Goal: Obtain resource: Obtain resource

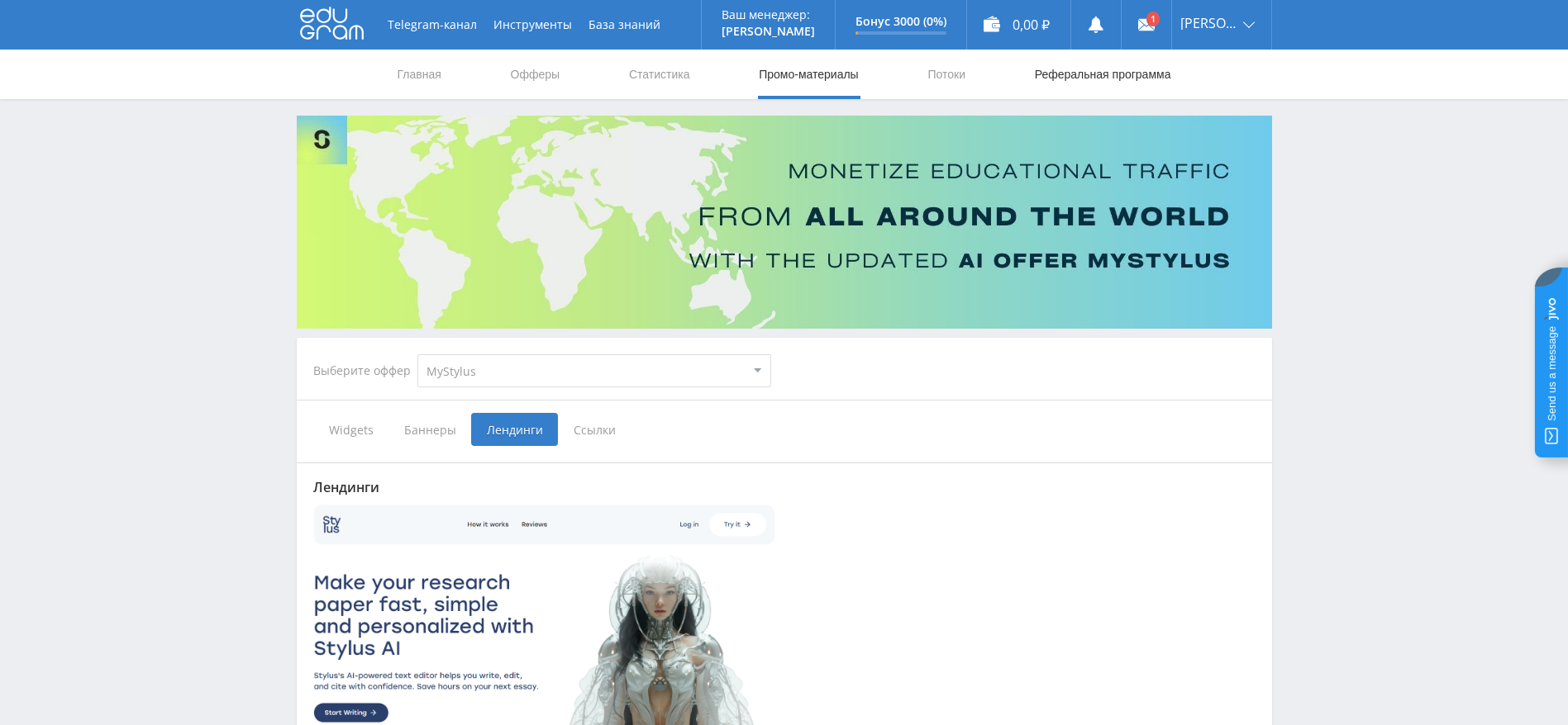
click at [1101, 76] on link "Реферальная программа" at bounding box center [1102, 75] width 140 height 50
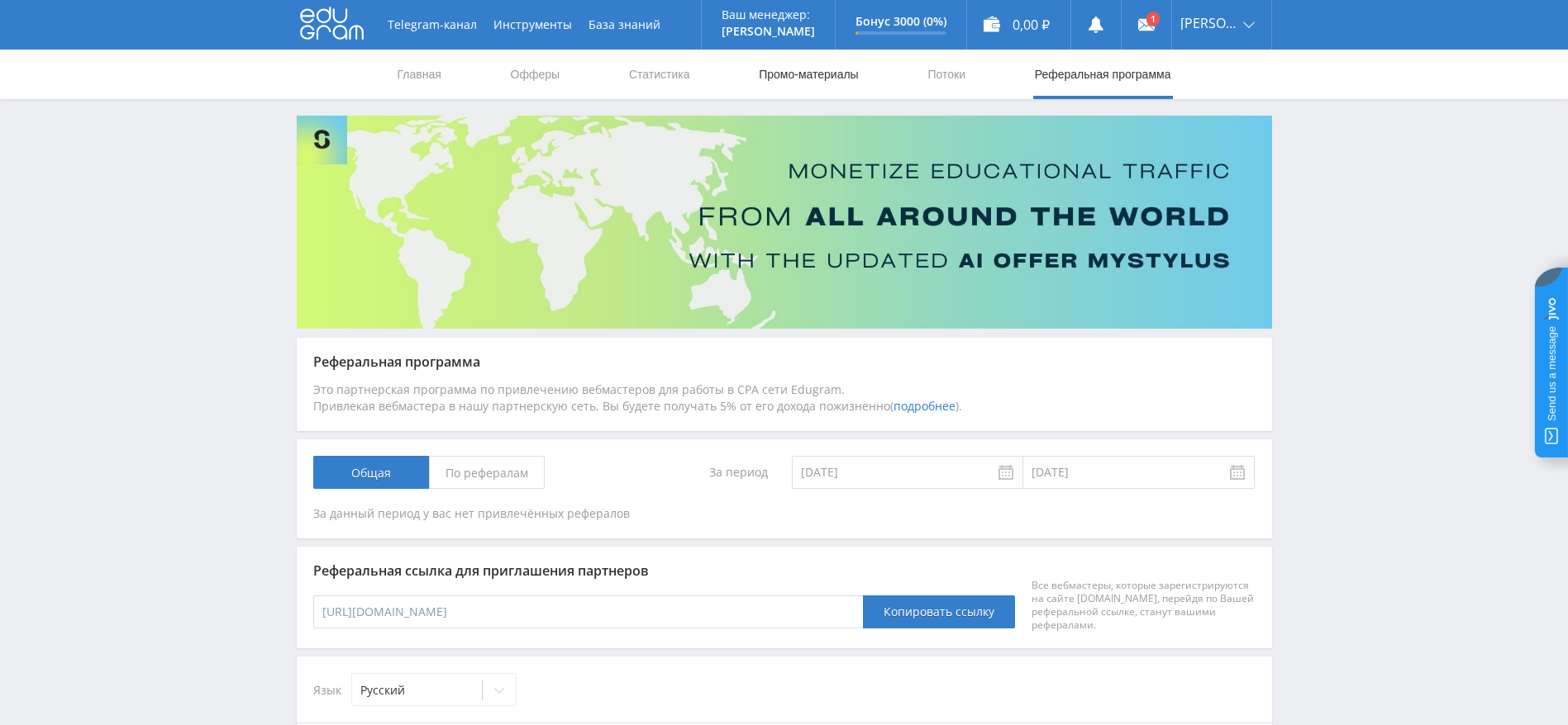
click at [806, 76] on link "Промо-материалы" at bounding box center [808, 75] width 103 height 50
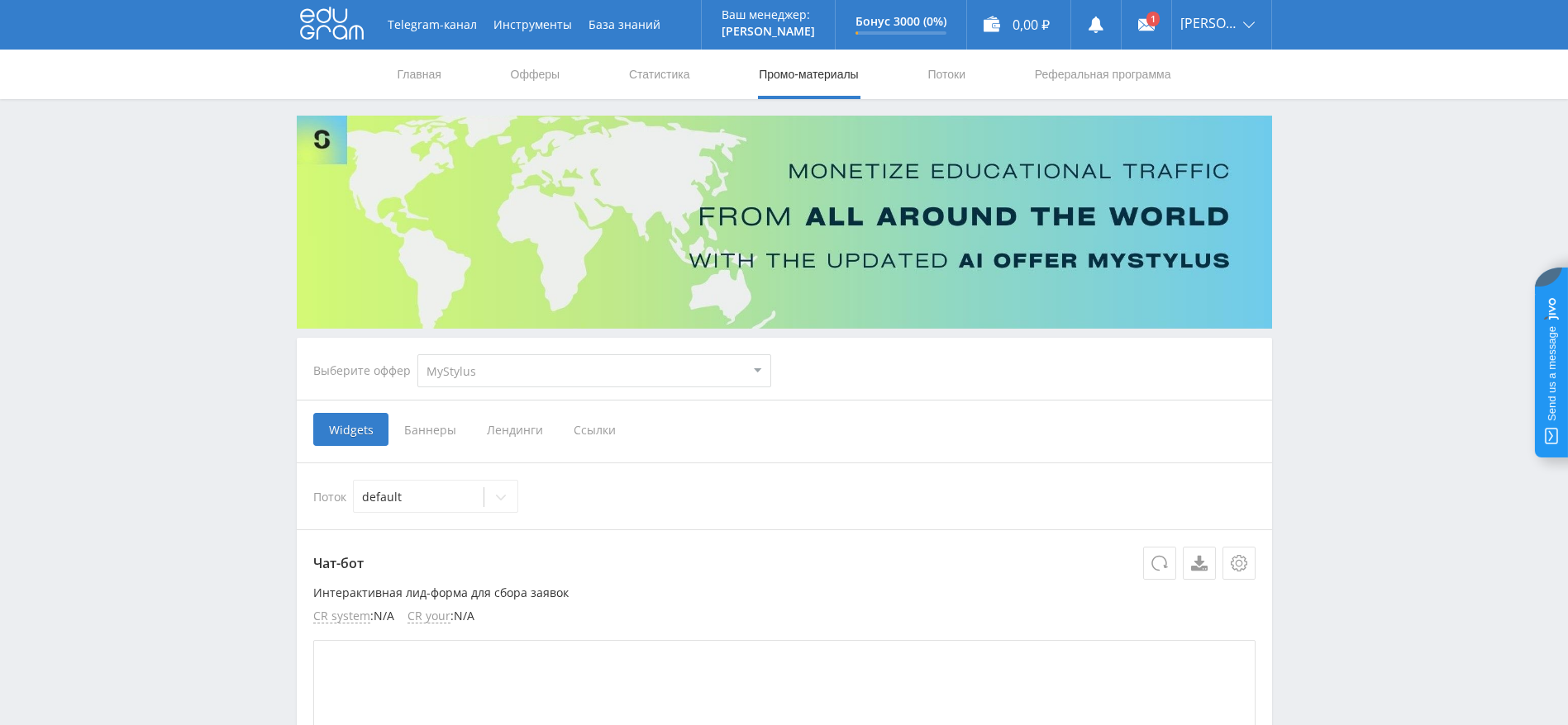
click at [601, 430] on span "Ссылки" at bounding box center [594, 430] width 73 height 33
click at [0, 0] on input "Ссылки" at bounding box center [0, 0] width 0 height 0
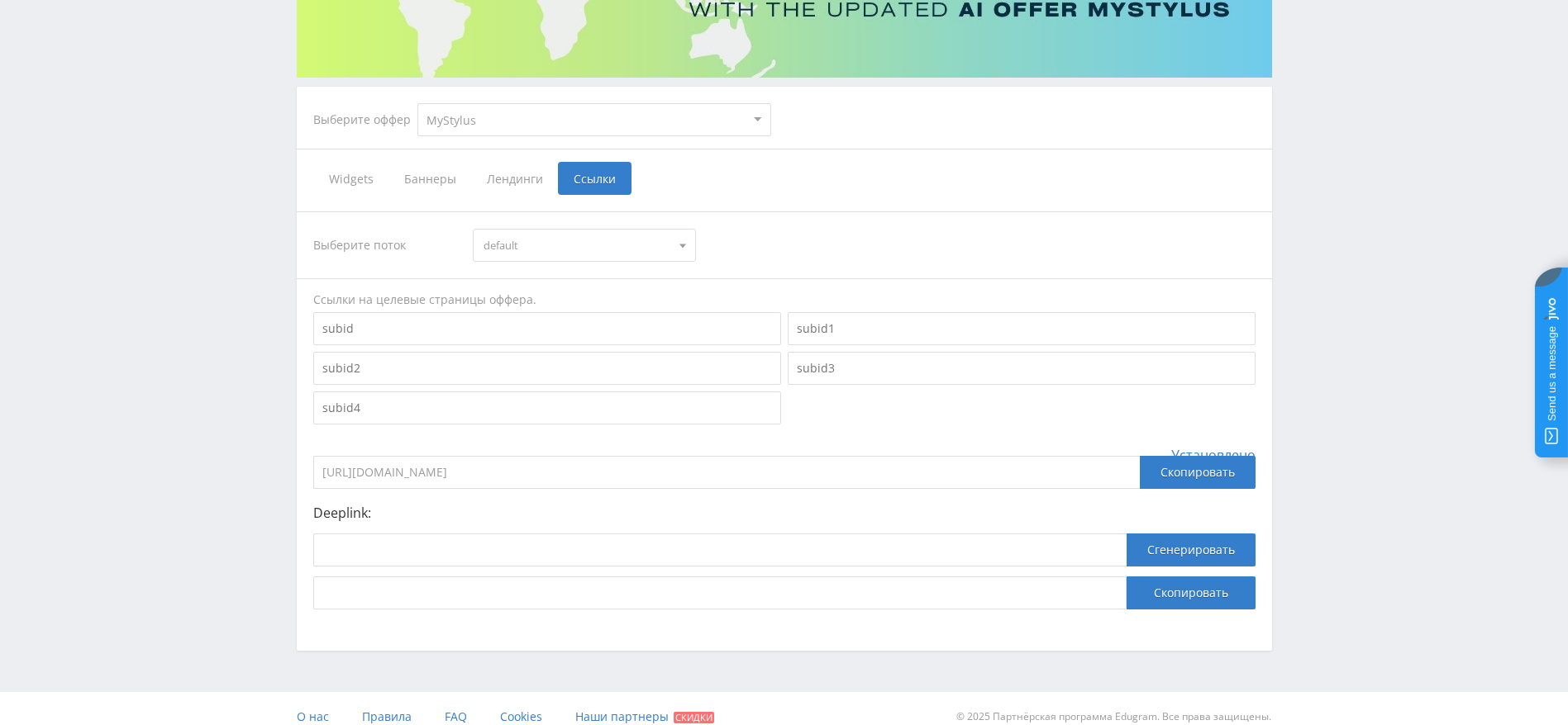
scroll to position [268, 0]
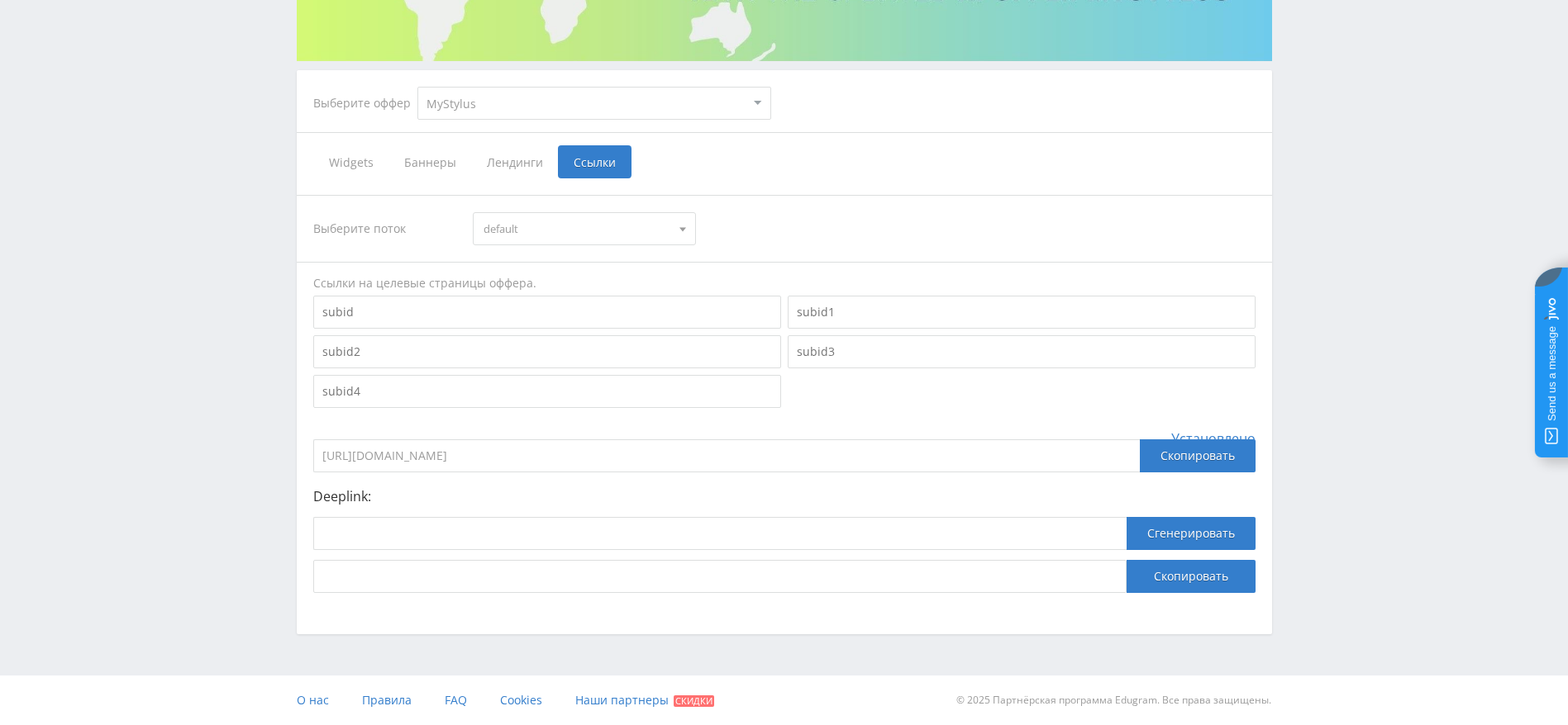
click at [629, 242] on span "default" at bounding box center [577, 229] width 187 height 31
click at [791, 206] on div "Выберите поток default default Ссылки на целевые страницы оффера. Установлено […" at bounding box center [784, 394] width 942 height 398
drag, startPoint x: 687, startPoint y: 464, endPoint x: 316, endPoint y: 463, distance: 371.0
click at [316, 463] on input "[URL][DOMAIN_NAME]" at bounding box center [726, 456] width 826 height 33
click at [671, 403] on input at bounding box center [546, 392] width 468 height 33
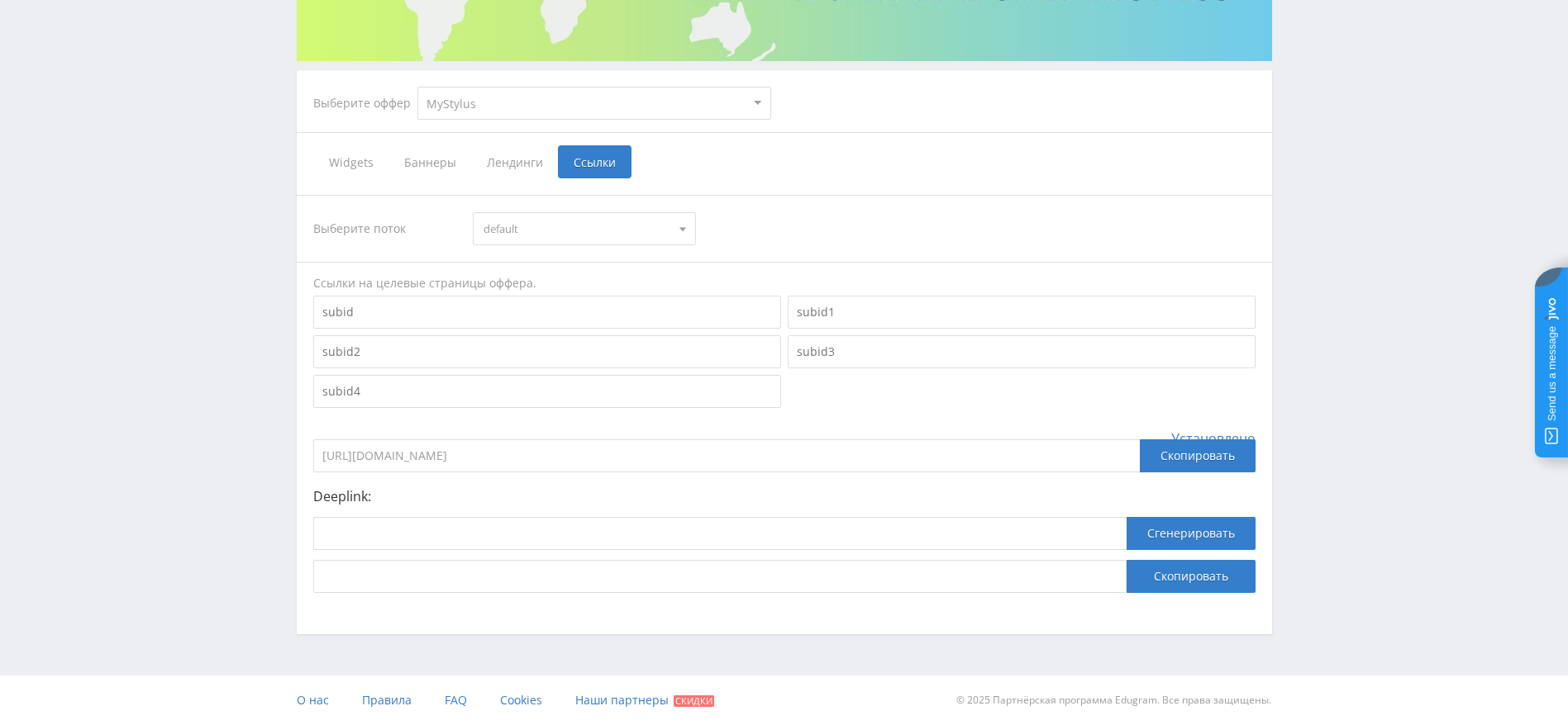
click at [677, 427] on div "Выберите поток default default Ссылки на целевые страницы оффера. Установлено […" at bounding box center [784, 394] width 942 height 398
drag, startPoint x: 629, startPoint y: 455, endPoint x: 351, endPoint y: 423, distance: 279.8
click at [340, 425] on div "Выберите поток default default Ссылки на целевые страницы оффера. Установлено […" at bounding box center [784, 394] width 942 height 398
click at [1161, 456] on div "Скопировать" at bounding box center [1198, 456] width 116 height 33
click at [847, 407] on div at bounding box center [784, 352] width 948 height 119
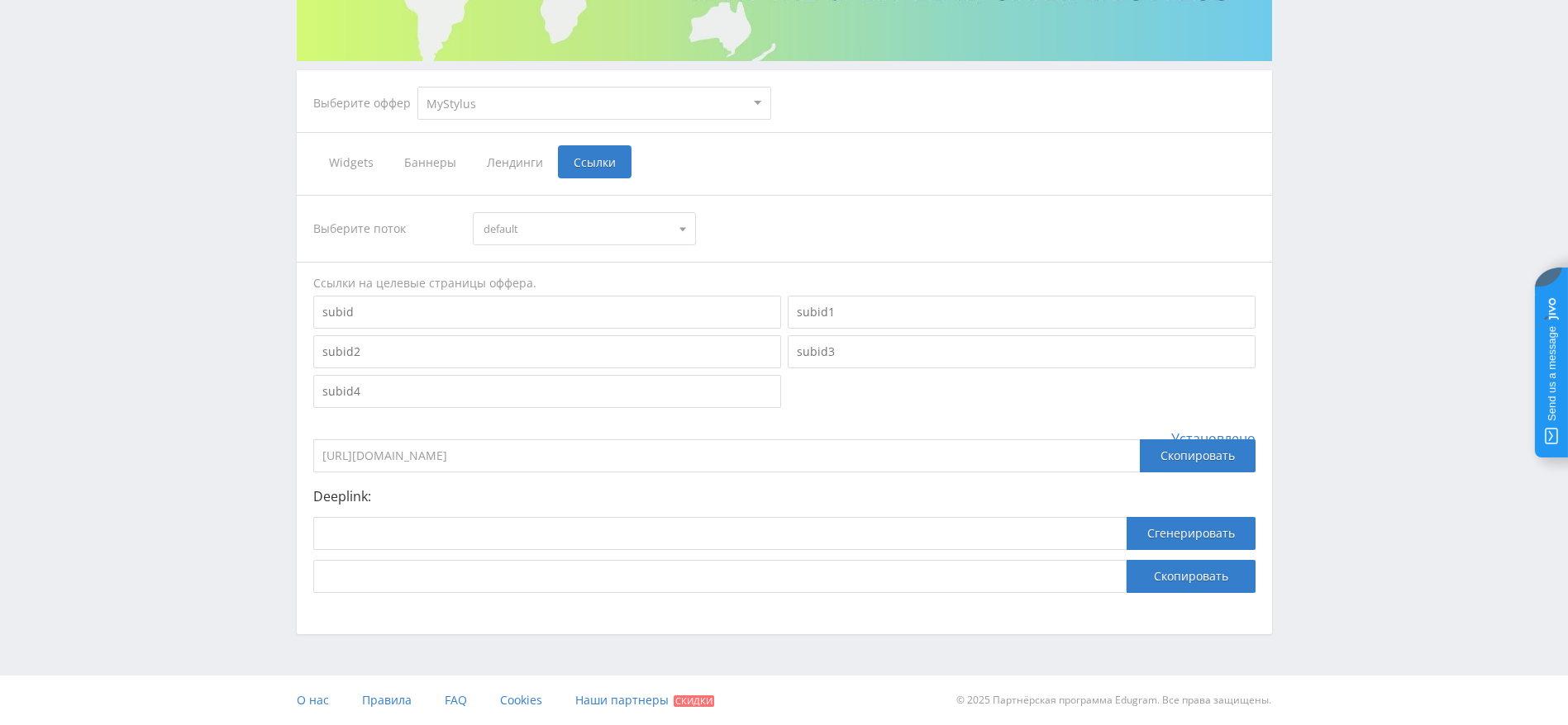
click at [897, 405] on div at bounding box center [784, 352] width 948 height 119
